Goal: Navigation & Orientation: Find specific page/section

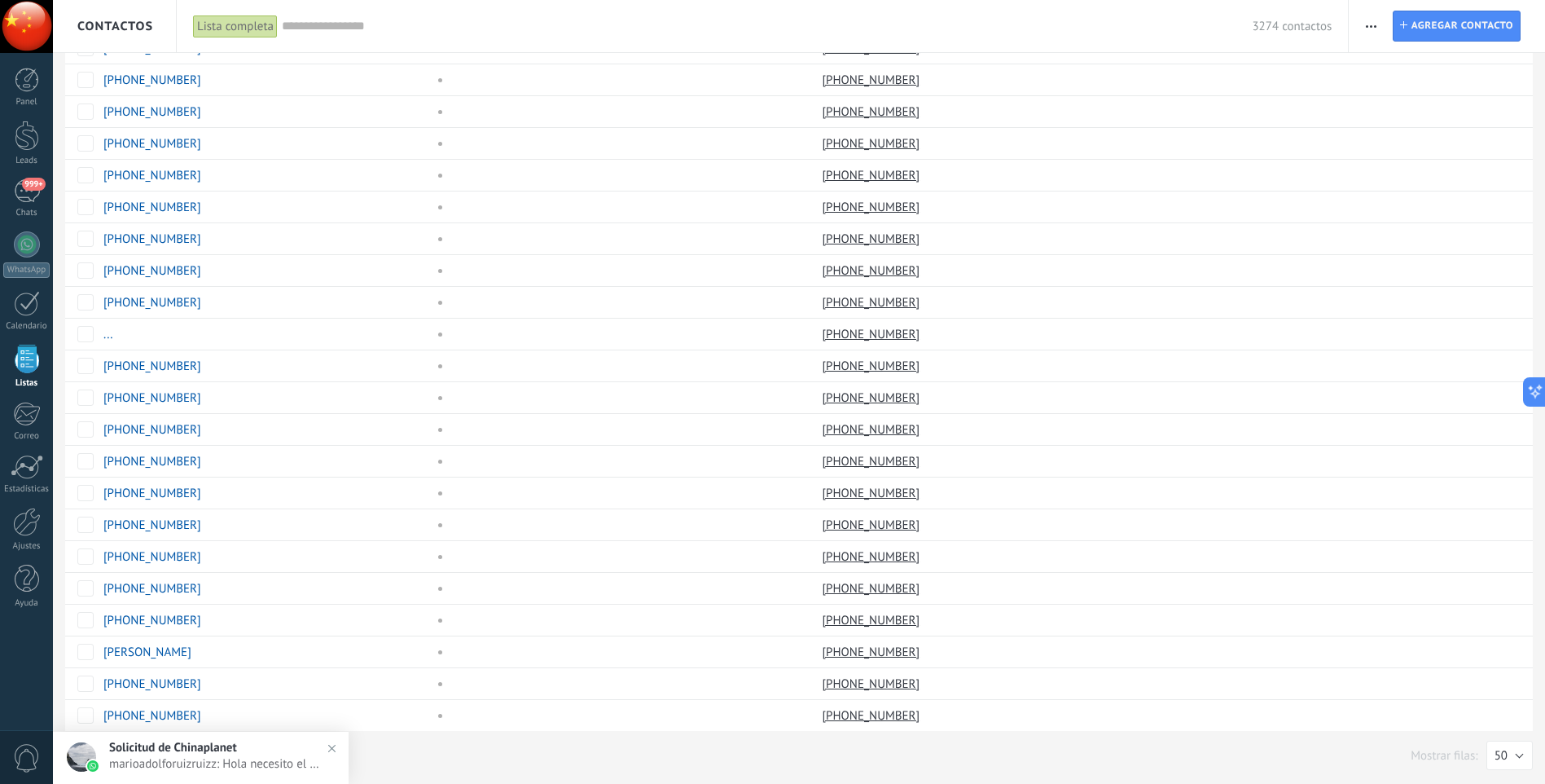
click at [340, 748] on img at bounding box center [332, 748] width 24 height 24
click at [138, 753] on link "1" at bounding box center [140, 755] width 23 height 32
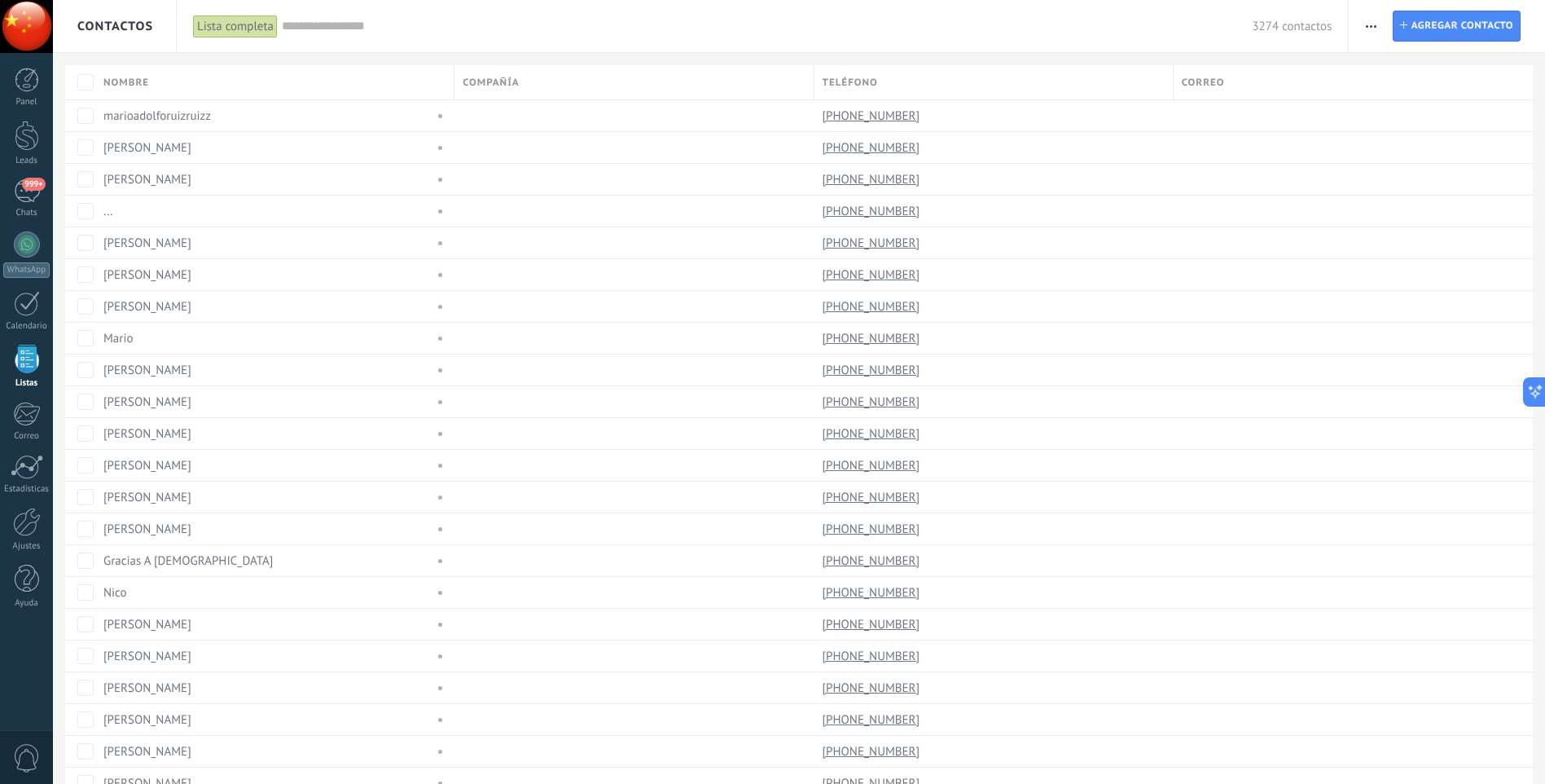
scroll to position [957, 0]
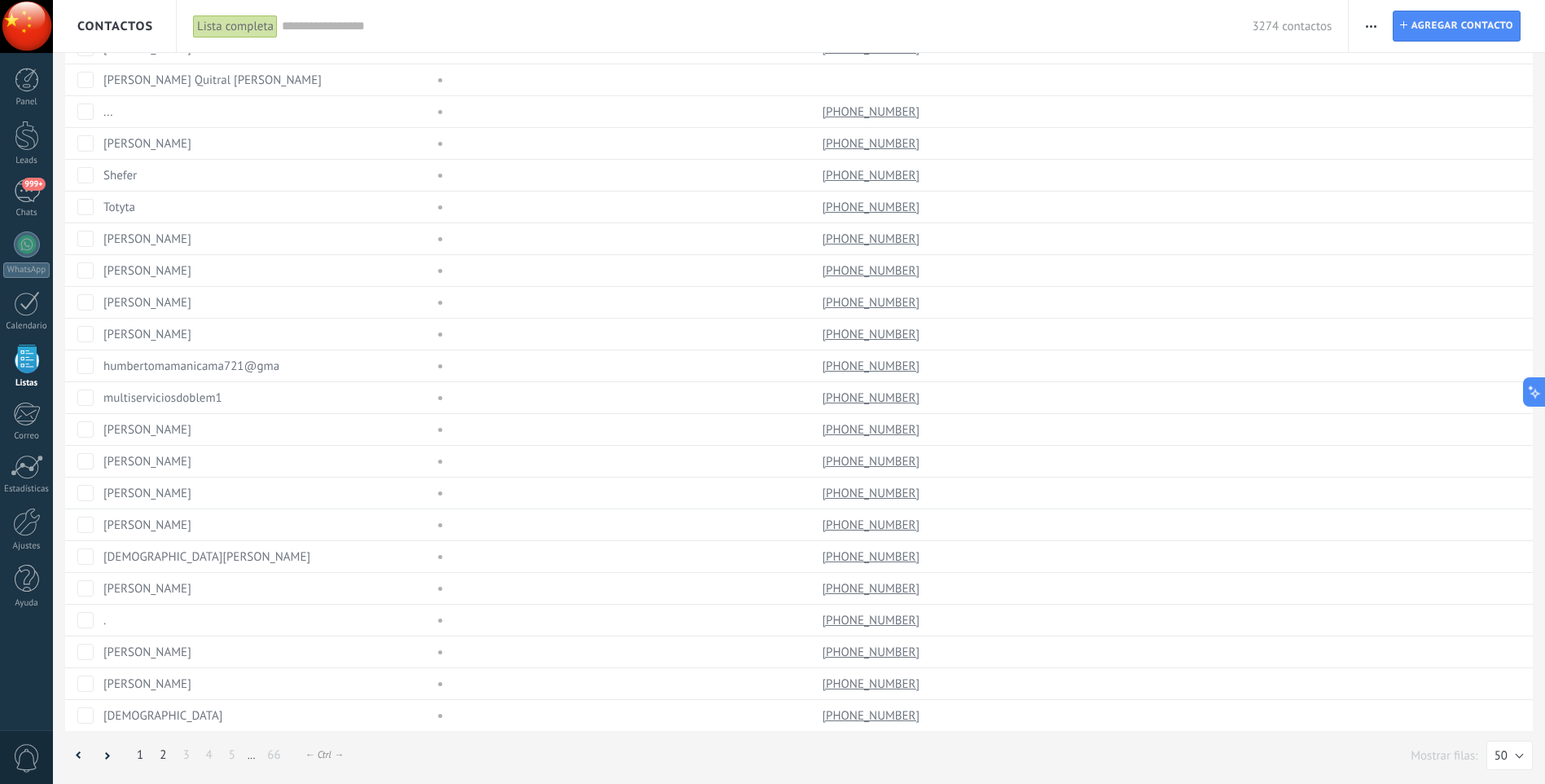
click at [167, 757] on link "2" at bounding box center [163, 755] width 23 height 32
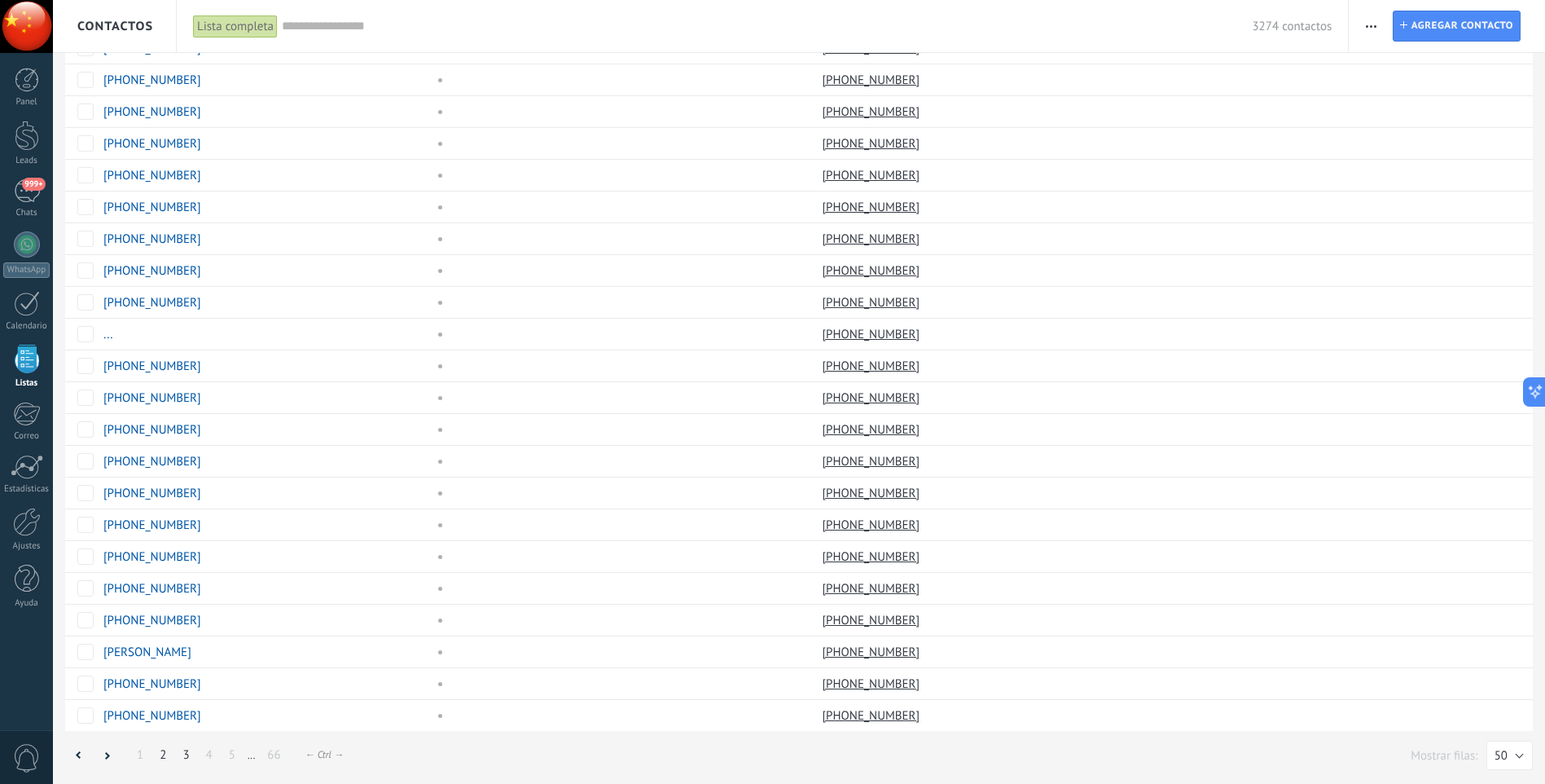
click at [182, 759] on link "3" at bounding box center [186, 755] width 23 height 32
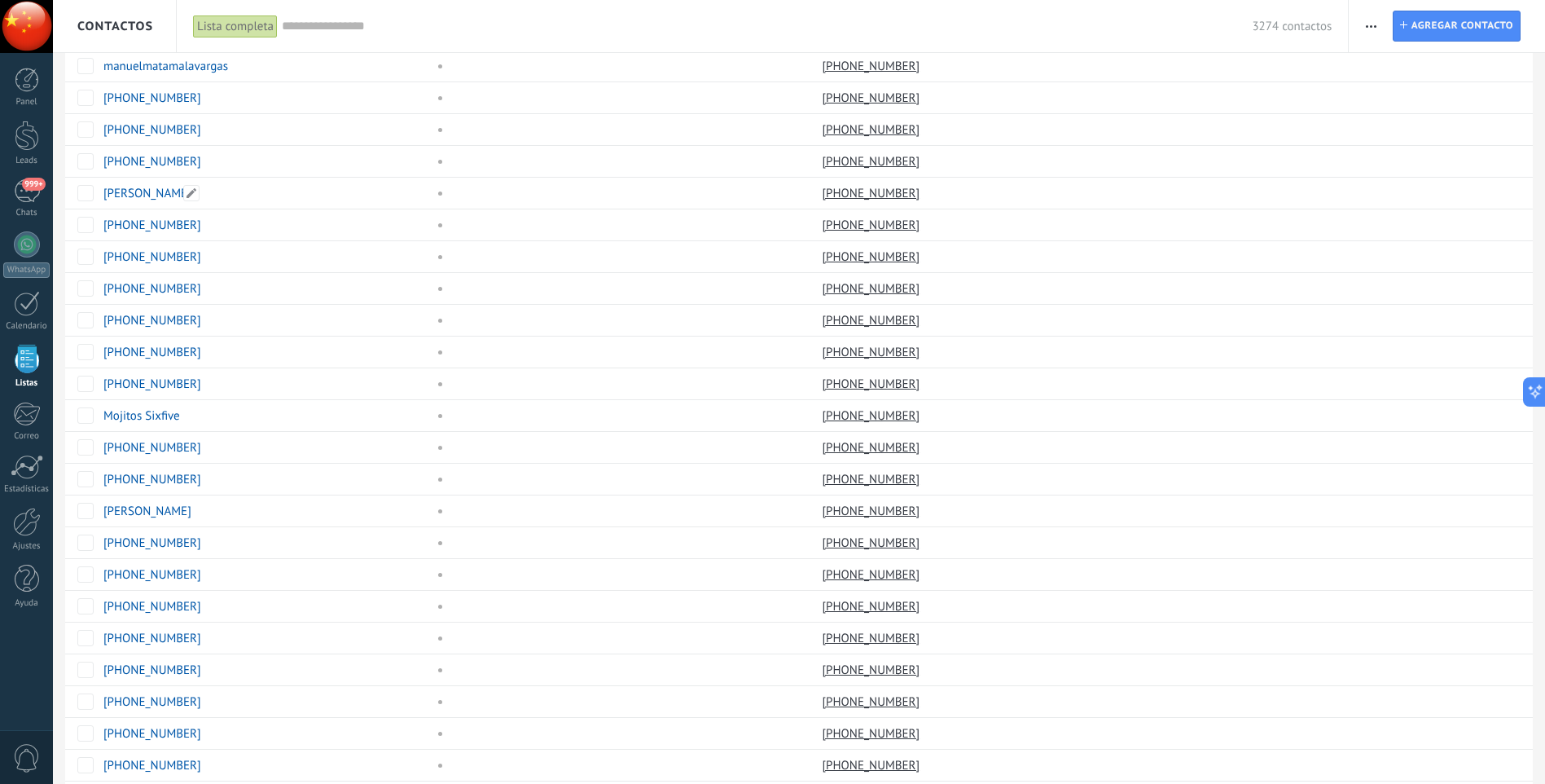
scroll to position [957, 0]
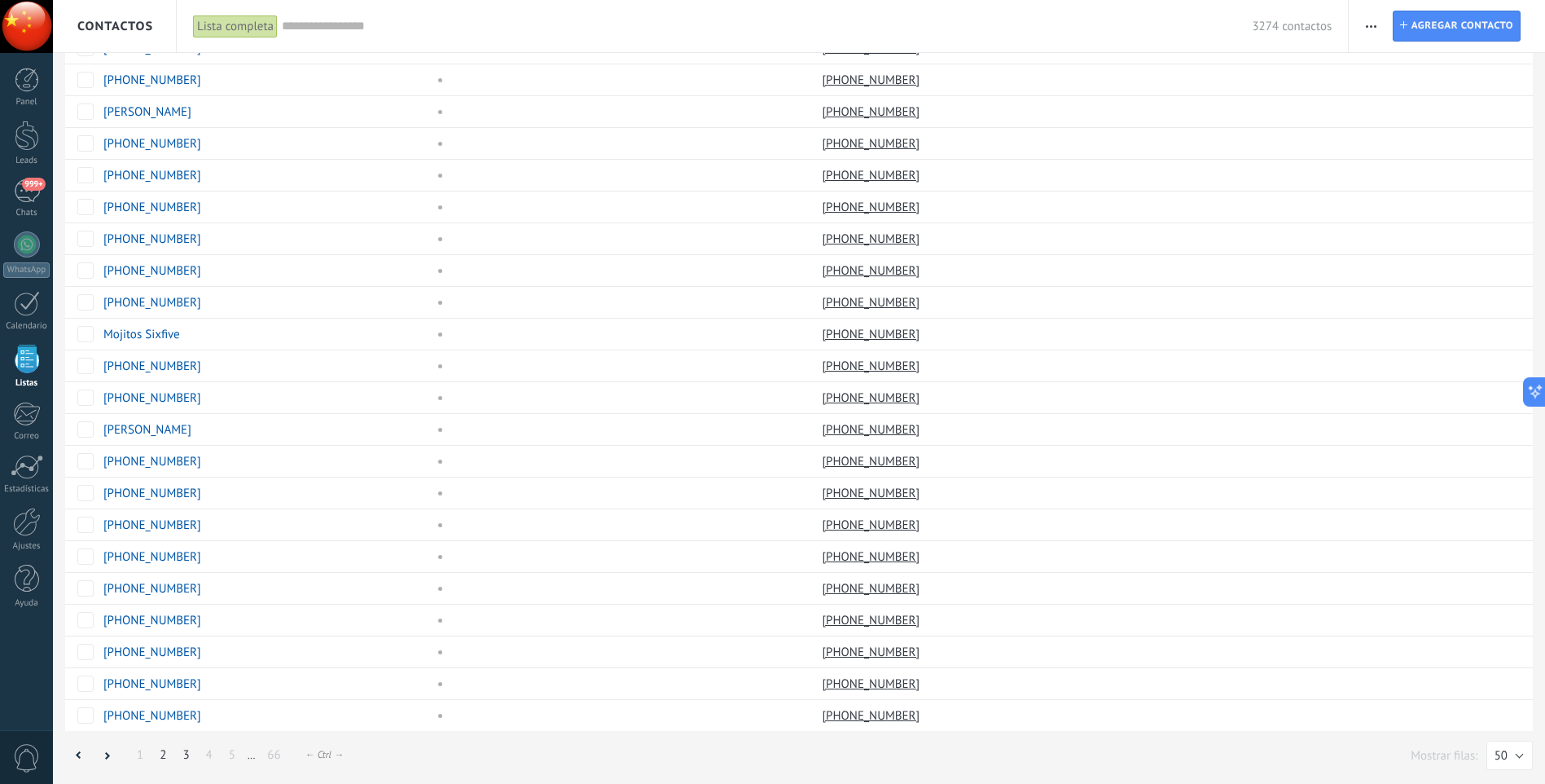
click at [166, 754] on link "2" at bounding box center [163, 755] width 23 height 32
